Goal: Task Accomplishment & Management: Manage account settings

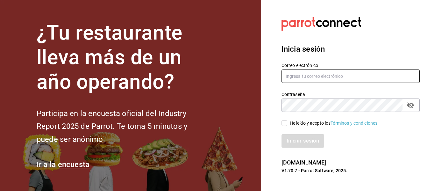
click at [291, 82] on input "text" at bounding box center [350, 75] width 138 height 13
type input "[EMAIL_ADDRESS][DOMAIN_NAME]"
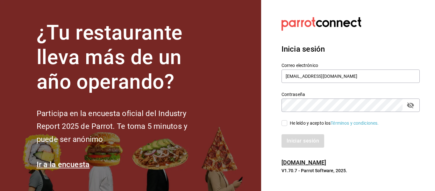
click at [283, 124] on input "He leído y acepto los Términos y condiciones." at bounding box center [284, 123] width 6 height 6
checkbox input "true"
click at [297, 135] on button "Iniciar sesión" at bounding box center [302, 140] width 43 height 13
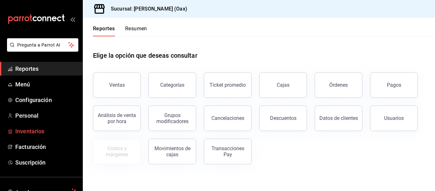
click at [31, 129] on span "Inventarios" at bounding box center [46, 131] width 62 height 9
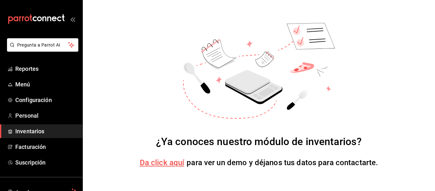
click at [166, 161] on span "Da click aquí" at bounding box center [162, 162] width 45 height 9
